Goal: Communication & Community: Answer question/provide support

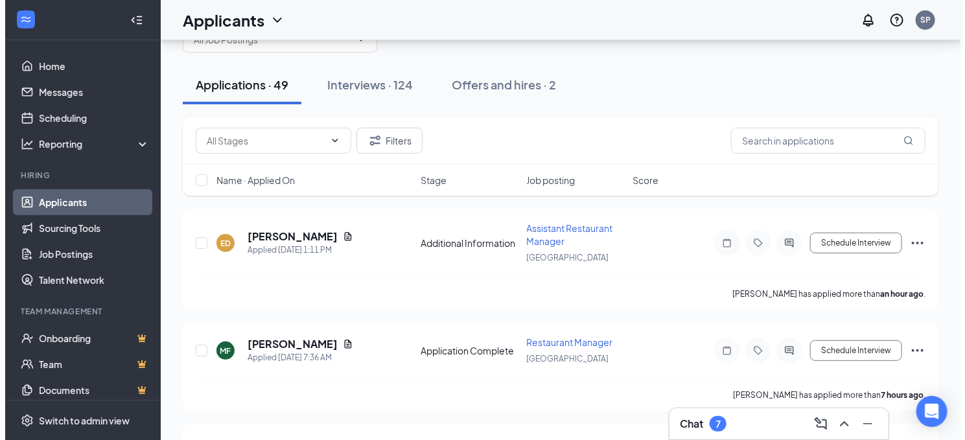
scroll to position [65, 0]
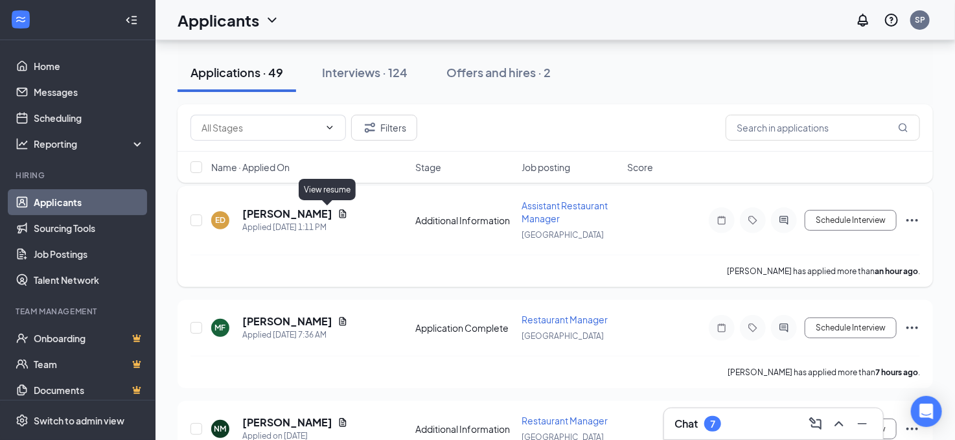
click at [339, 213] on icon "Document" at bounding box center [342, 213] width 7 height 8
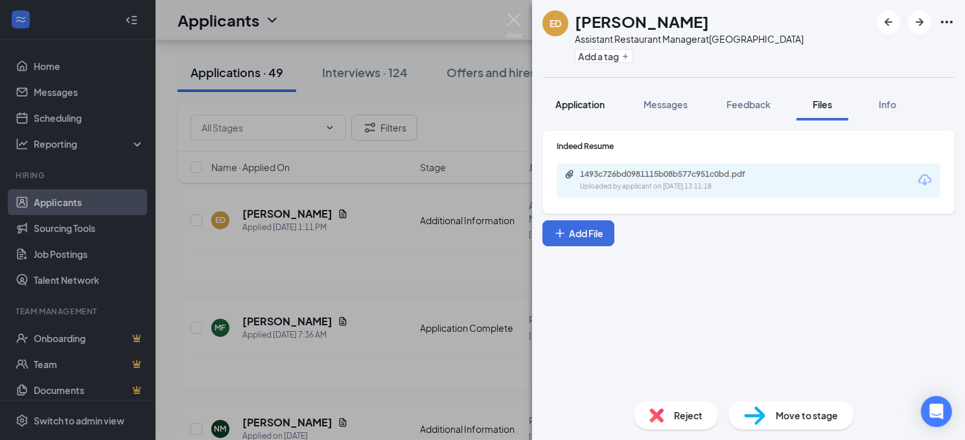
click at [580, 101] on span "Application" at bounding box center [579, 104] width 49 height 12
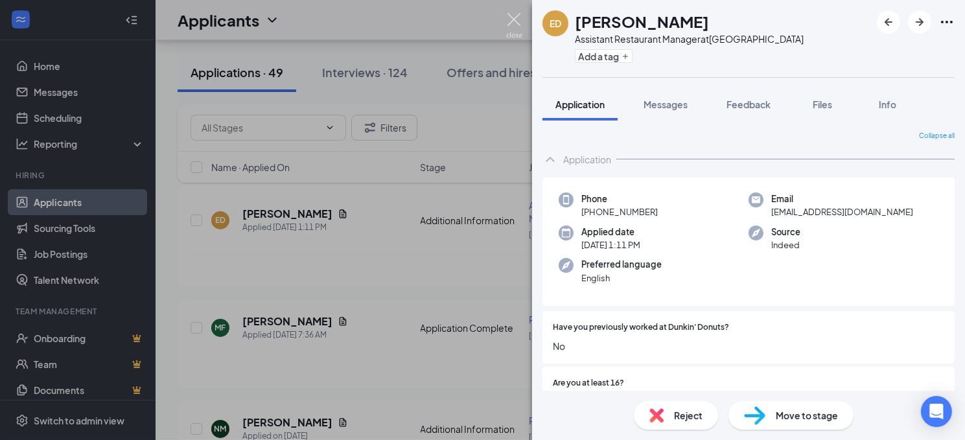
click at [509, 24] on img at bounding box center [514, 25] width 16 height 25
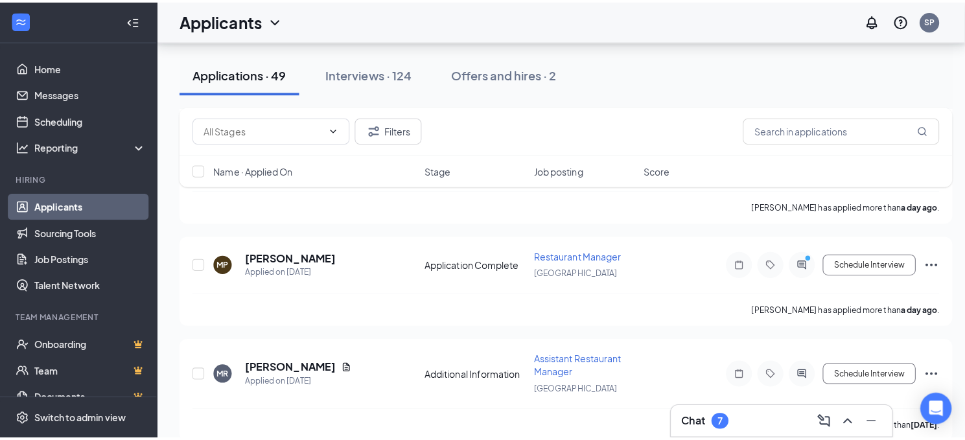
scroll to position [453, 0]
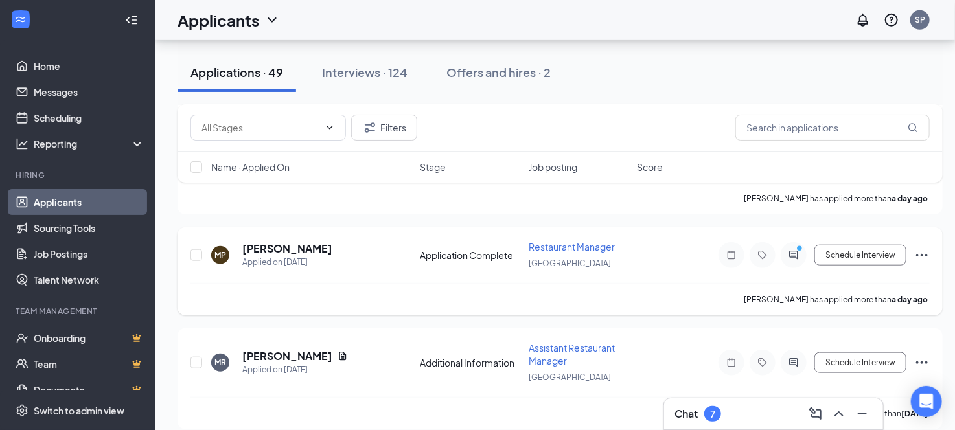
click at [308, 245] on div "[PERSON_NAME]" at bounding box center [287, 249] width 90 height 14
click at [265, 242] on h5 "[PERSON_NAME]" at bounding box center [287, 249] width 90 height 14
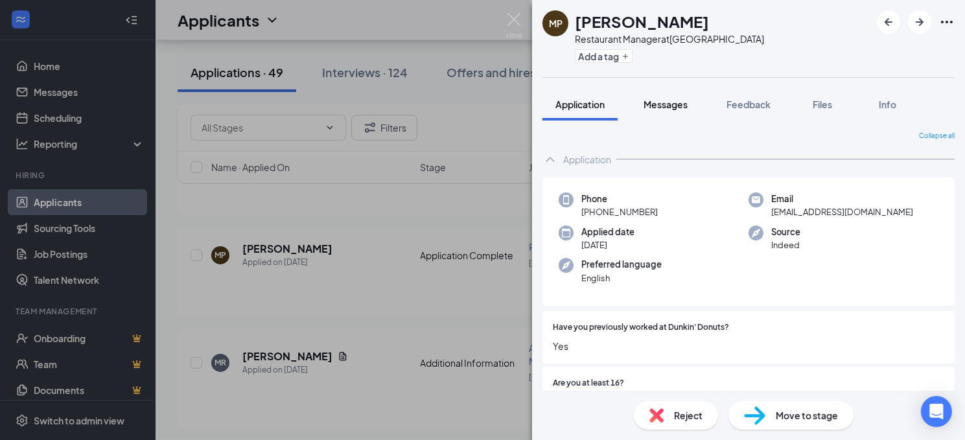
click at [674, 103] on span "Messages" at bounding box center [665, 104] width 44 height 12
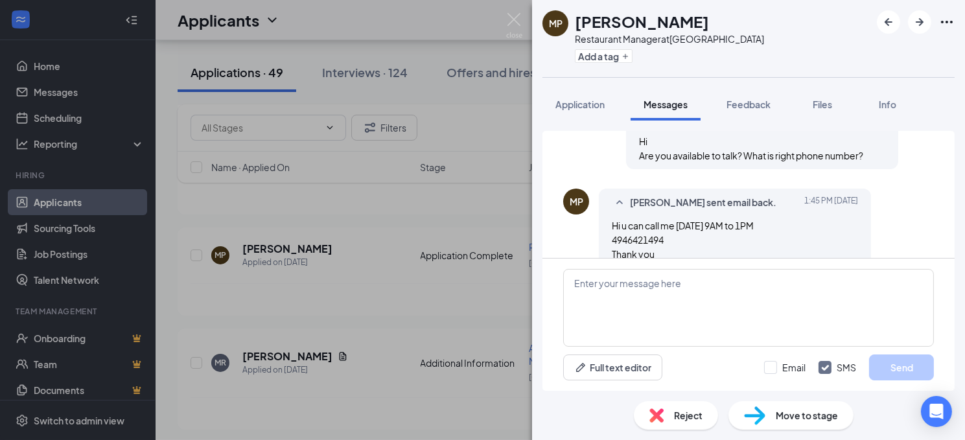
scroll to position [548, 0]
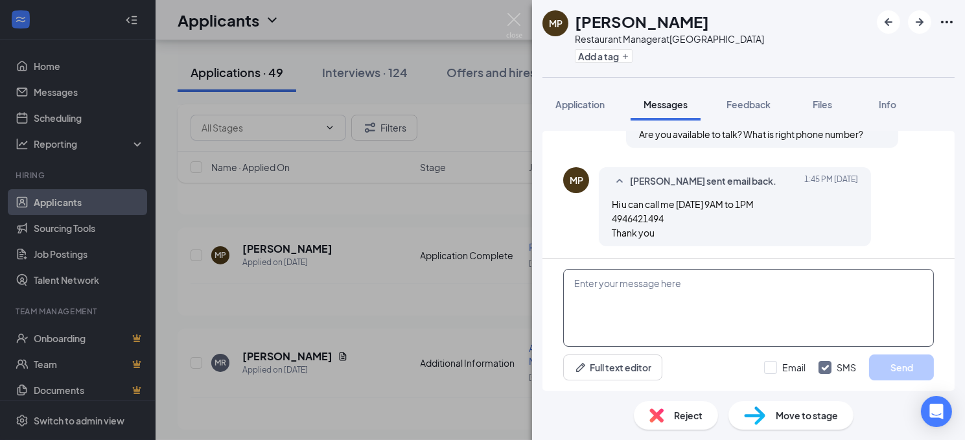
click at [720, 286] on textarea at bounding box center [748, 308] width 371 height 78
type textarea "c"
type textarea "i"
type textarea "the number you provide in application is not valid. update to right phone number"
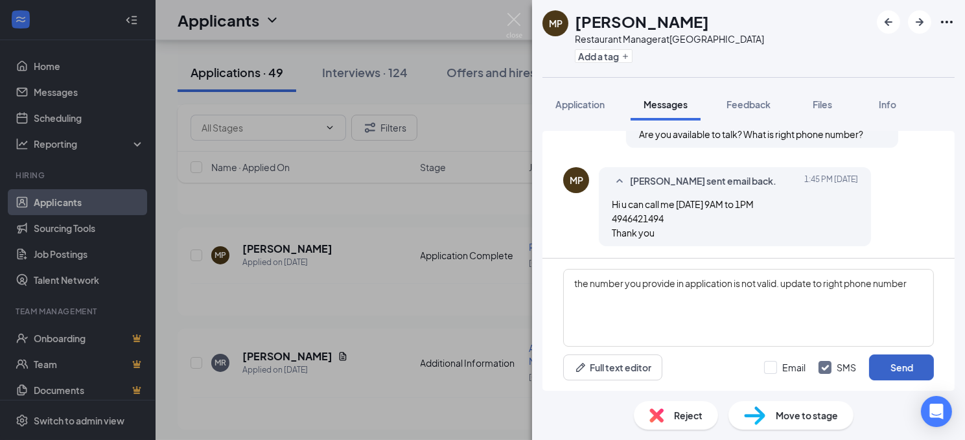
click at [898, 370] on button "Send" at bounding box center [901, 367] width 65 height 26
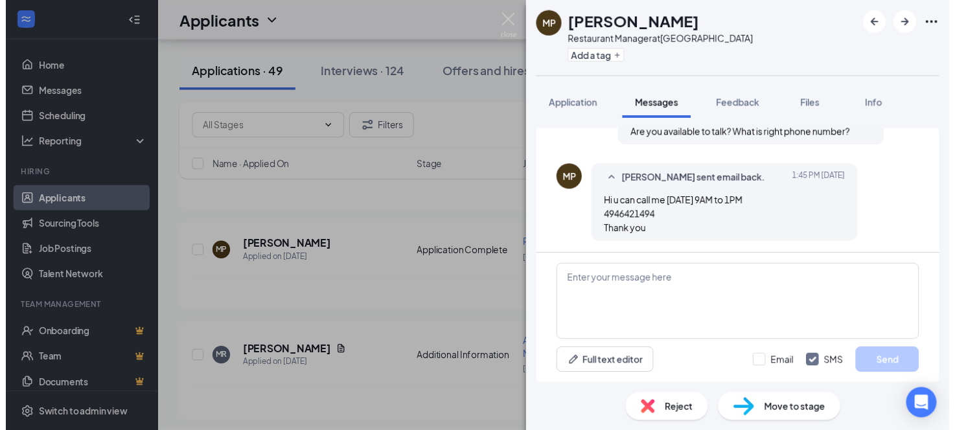
scroll to position [645, 0]
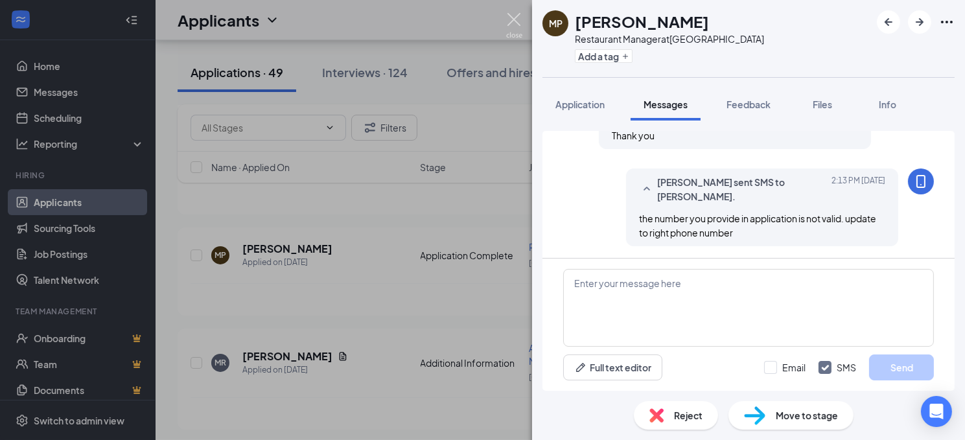
click at [516, 21] on img at bounding box center [514, 25] width 16 height 25
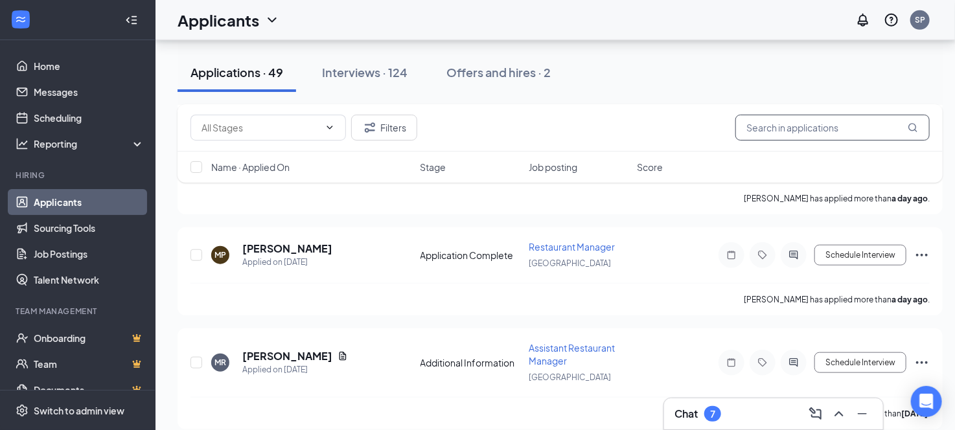
click at [766, 124] on input "text" at bounding box center [832, 128] width 194 height 26
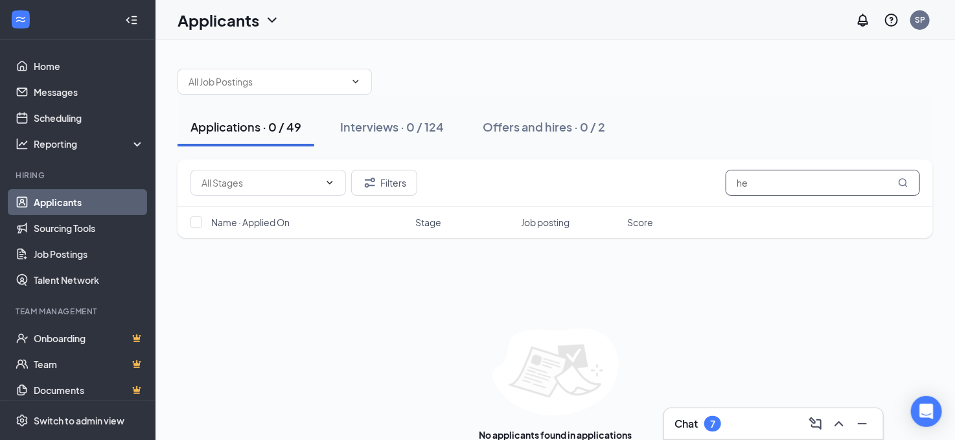
type input "h"
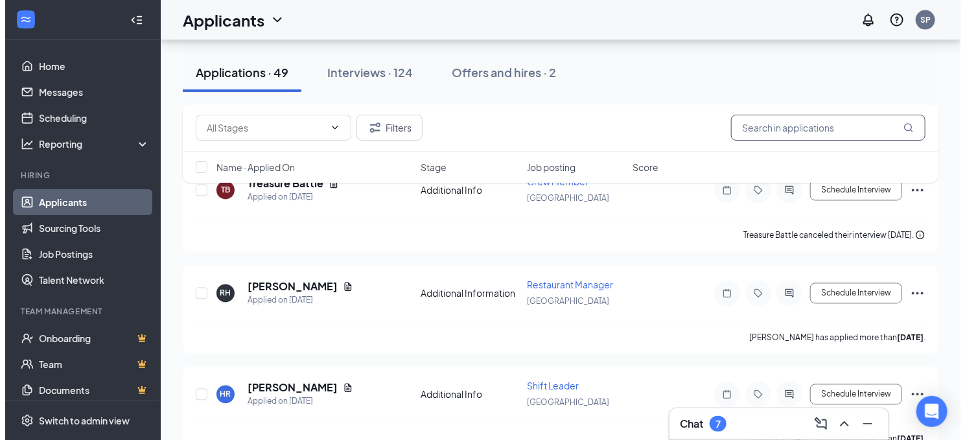
scroll to position [1166, 0]
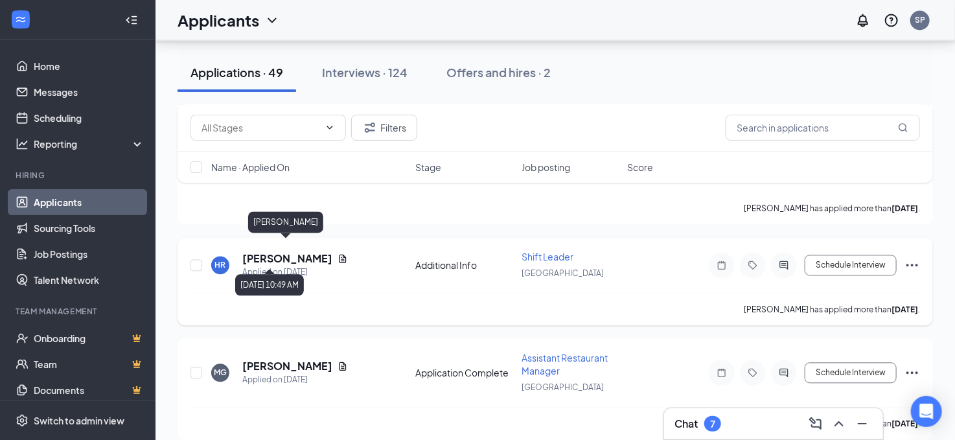
click at [323, 251] on h5 "[PERSON_NAME]" at bounding box center [287, 258] width 90 height 14
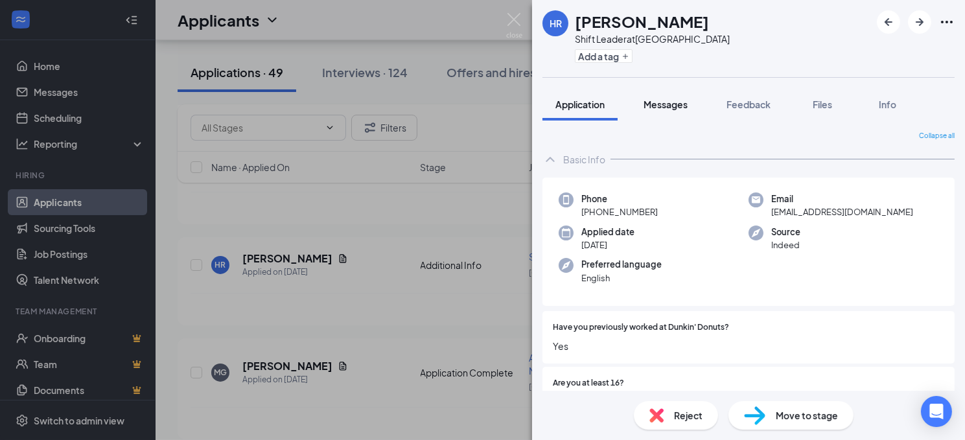
click at [674, 104] on span "Messages" at bounding box center [665, 104] width 44 height 12
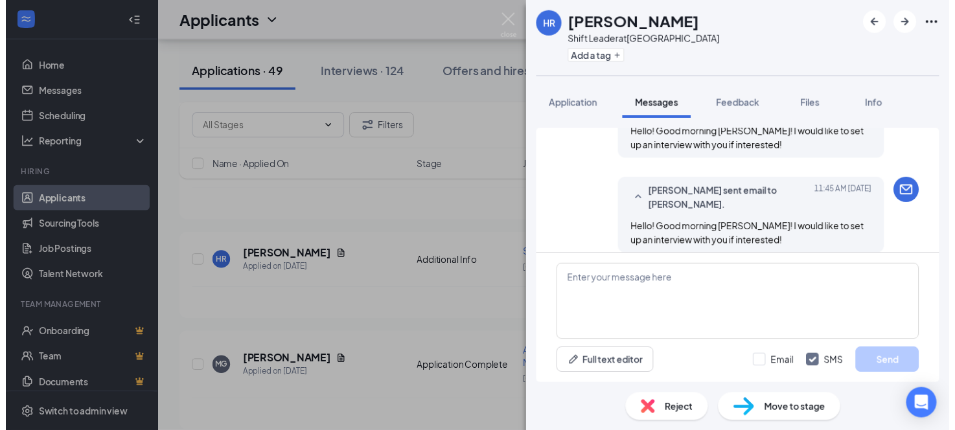
scroll to position [507, 0]
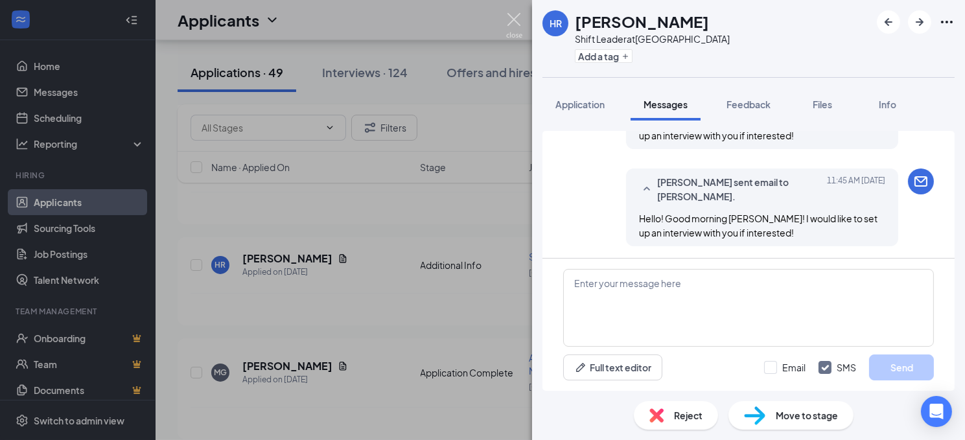
click at [514, 21] on img at bounding box center [514, 25] width 16 height 25
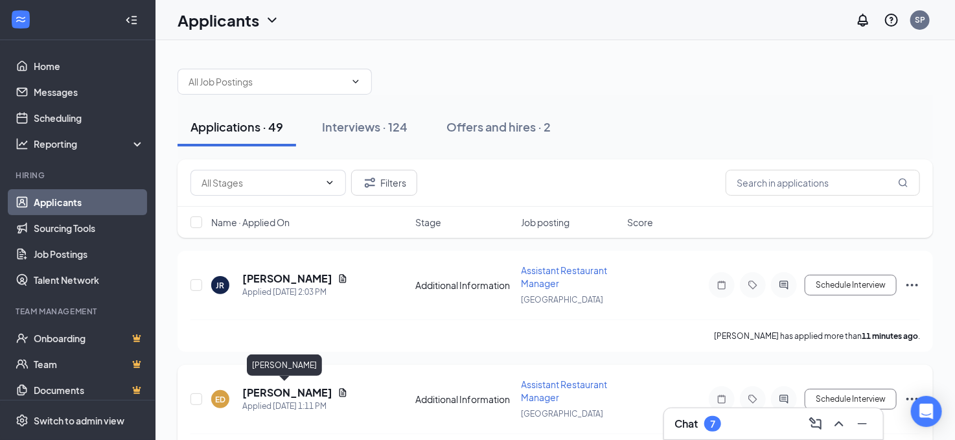
click at [290, 391] on h5 "[PERSON_NAME]" at bounding box center [287, 392] width 90 height 14
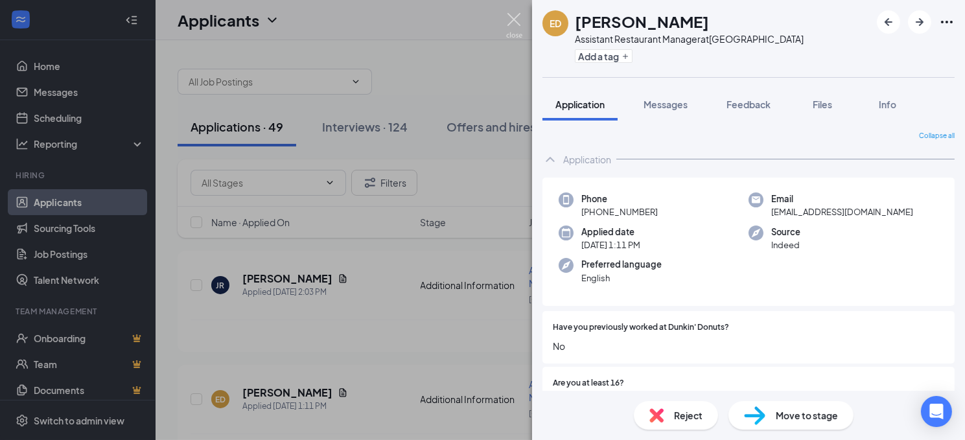
click at [514, 14] on img at bounding box center [514, 25] width 16 height 25
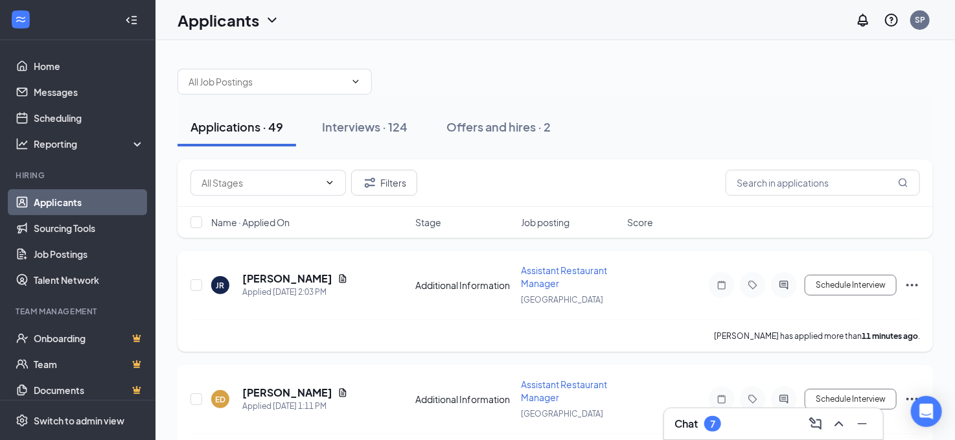
click at [291, 286] on div "Applied [DATE] 2:03 PM" at bounding box center [295, 292] width 106 height 13
click at [292, 279] on h5 "[PERSON_NAME]" at bounding box center [287, 278] width 90 height 14
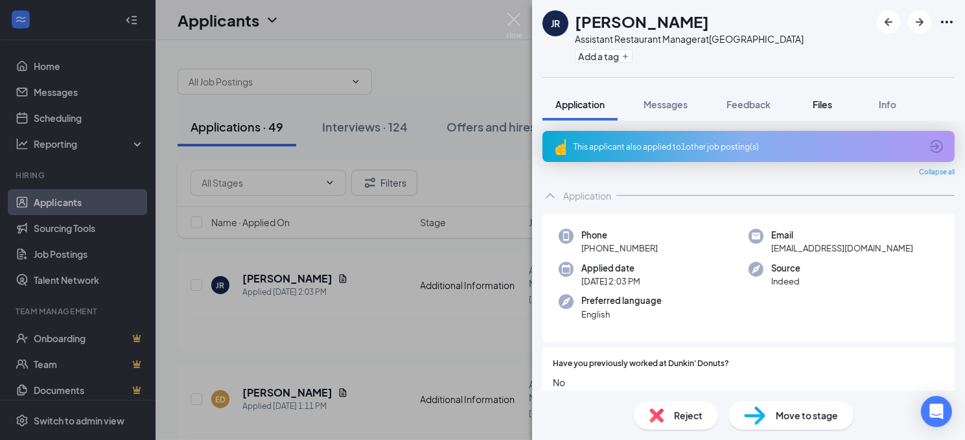
click at [815, 103] on span "Files" at bounding box center [821, 104] width 19 height 12
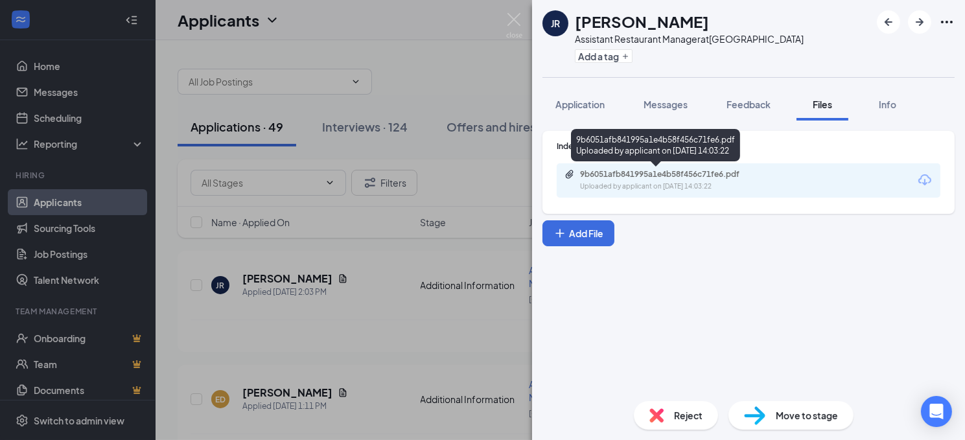
click at [713, 174] on div "9b6051afb841995a1e4b58f456c71fe6.pdf" at bounding box center [670, 174] width 181 height 10
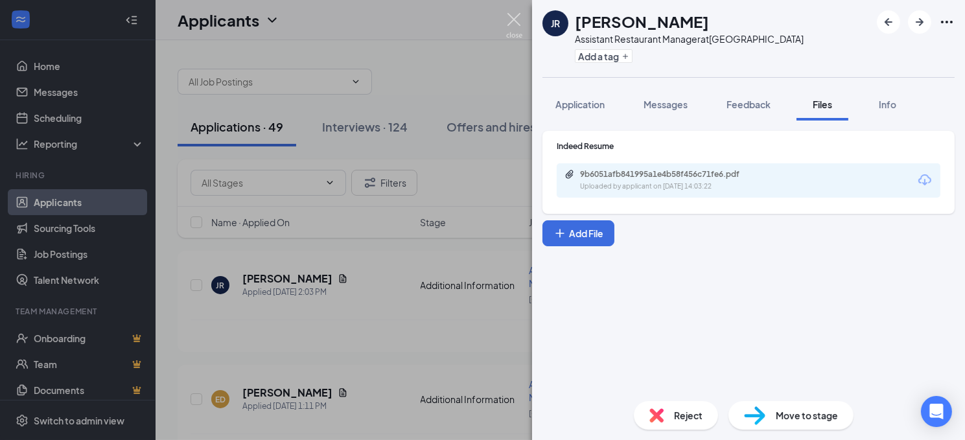
click at [512, 17] on img at bounding box center [514, 25] width 16 height 25
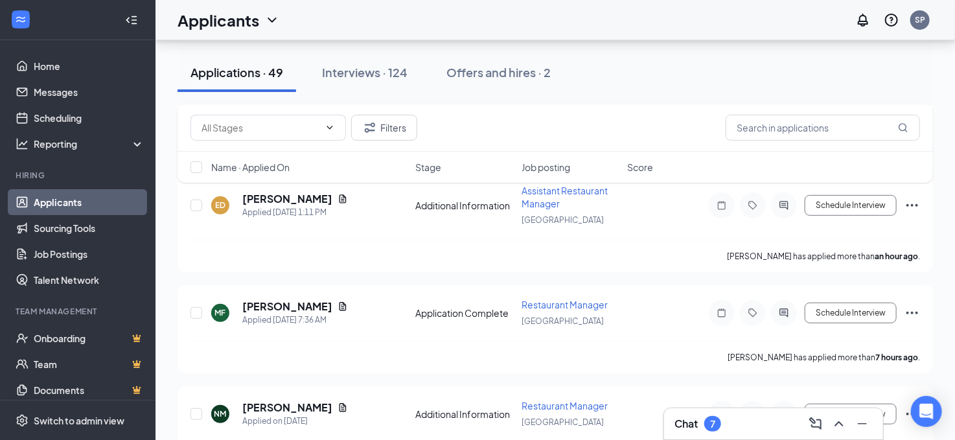
scroll to position [194, 0]
